Goal: Task Accomplishment & Management: Manage account settings

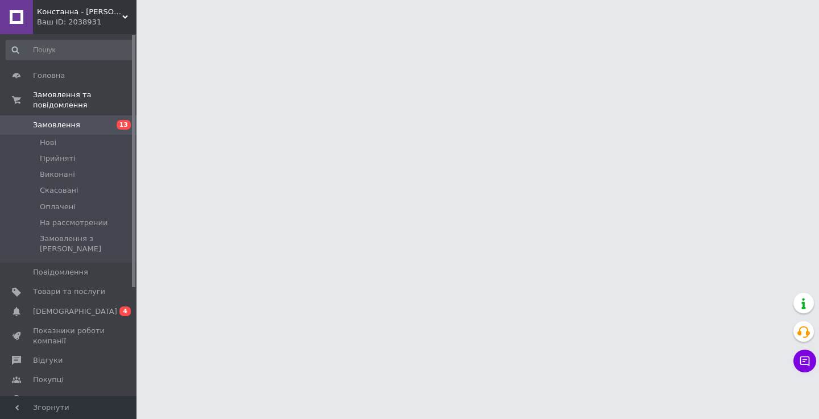
click at [34, 125] on span "Замовлення" at bounding box center [56, 125] width 47 height 10
click at [62, 321] on link "Показники роботи компанії" at bounding box center [70, 336] width 140 height 30
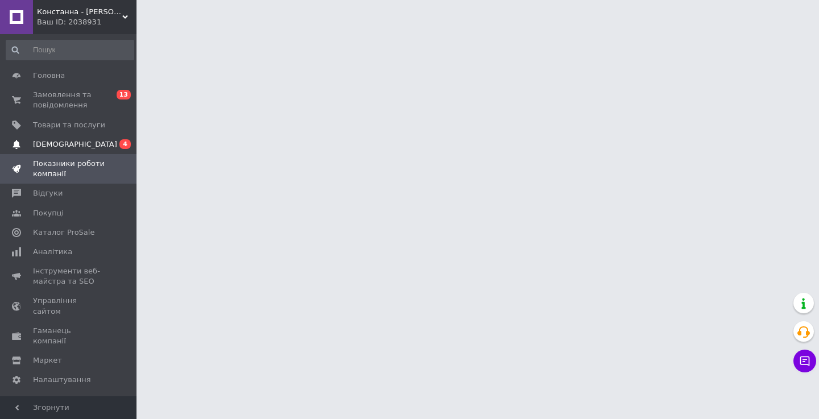
click at [88, 146] on span "[DEMOGRAPHIC_DATA]" at bounding box center [69, 144] width 72 height 10
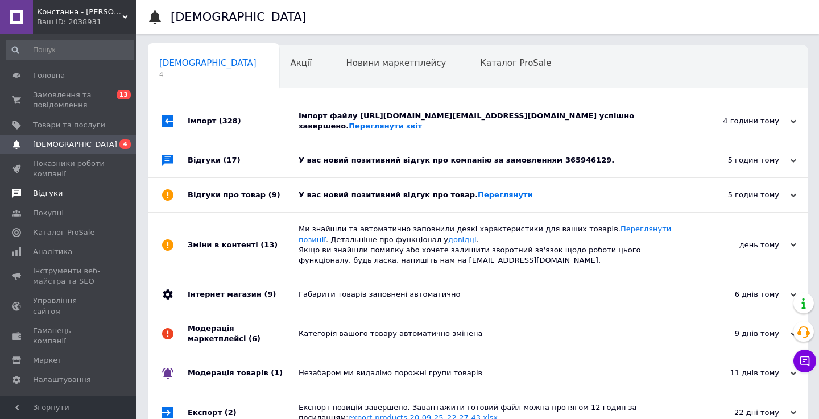
click at [71, 195] on span "Відгуки" at bounding box center [69, 193] width 72 height 10
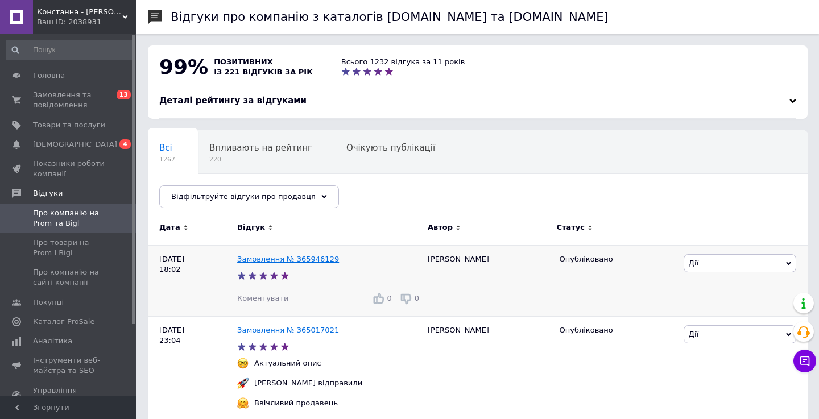
click at [246, 260] on link "Замовлення № 365946129" at bounding box center [288, 259] width 102 height 9
click at [49, 242] on span "Про товари на Prom і Bigl" at bounding box center [69, 248] width 72 height 20
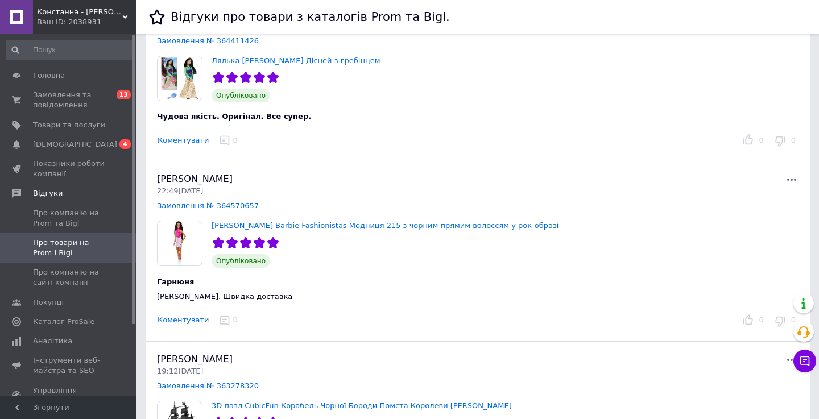
scroll to position [304, 0]
